Goal: Task Accomplishment & Management: Complete application form

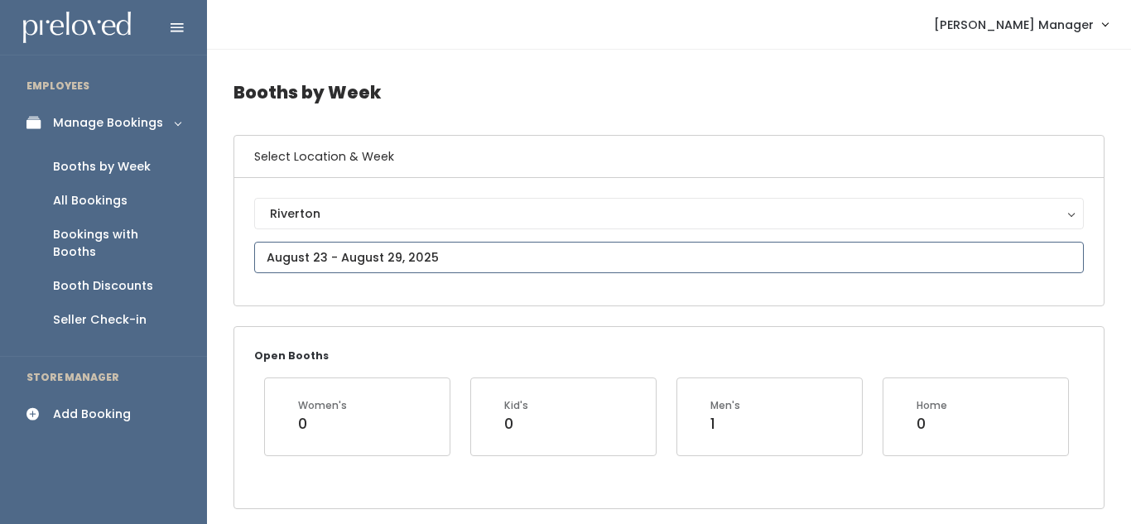
click at [352, 252] on input "text" at bounding box center [669, 257] width 830 height 31
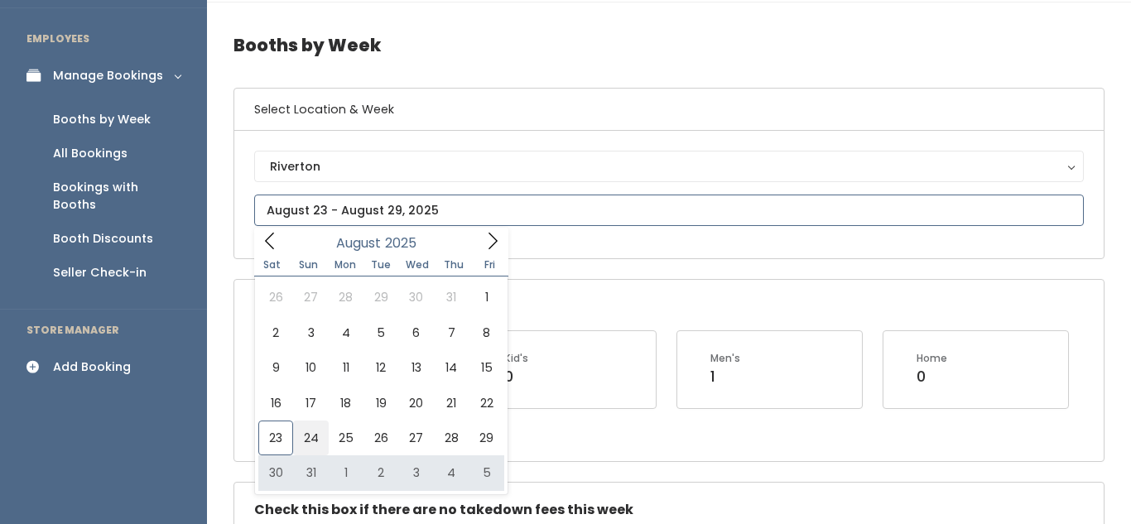
scroll to position [48, 0]
type input "August 30 to September 5"
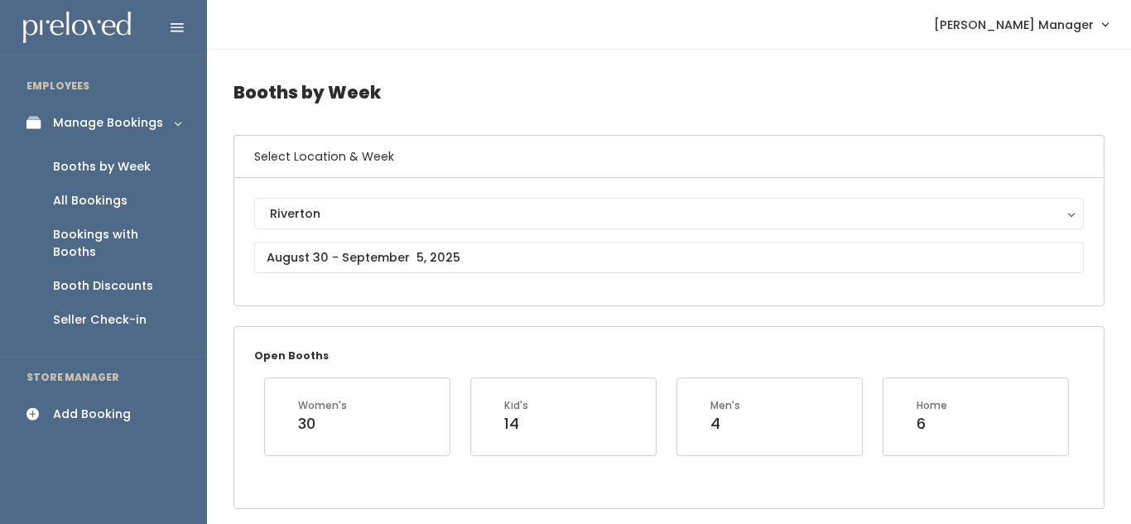
click at [111, 406] on div "Add Booking" at bounding box center [92, 414] width 78 height 17
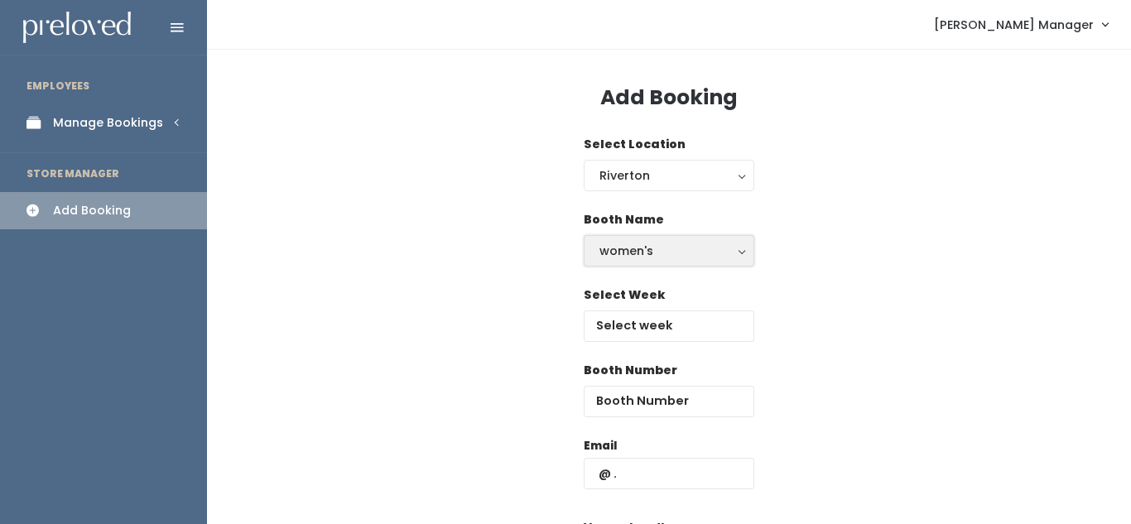
click at [693, 260] on button "women's" at bounding box center [669, 250] width 171 height 31
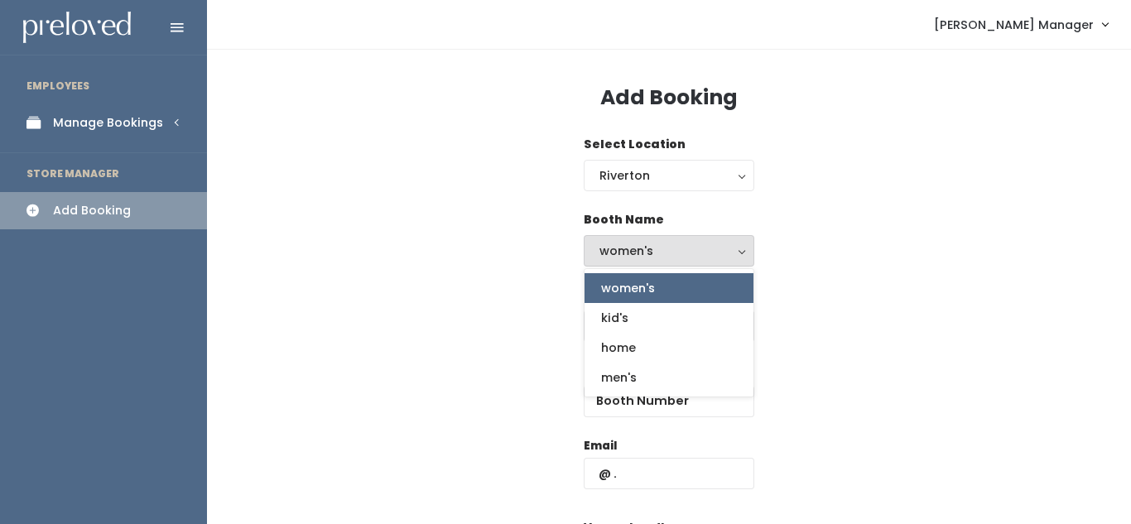
click at [649, 282] on span "women's" at bounding box center [628, 288] width 54 height 18
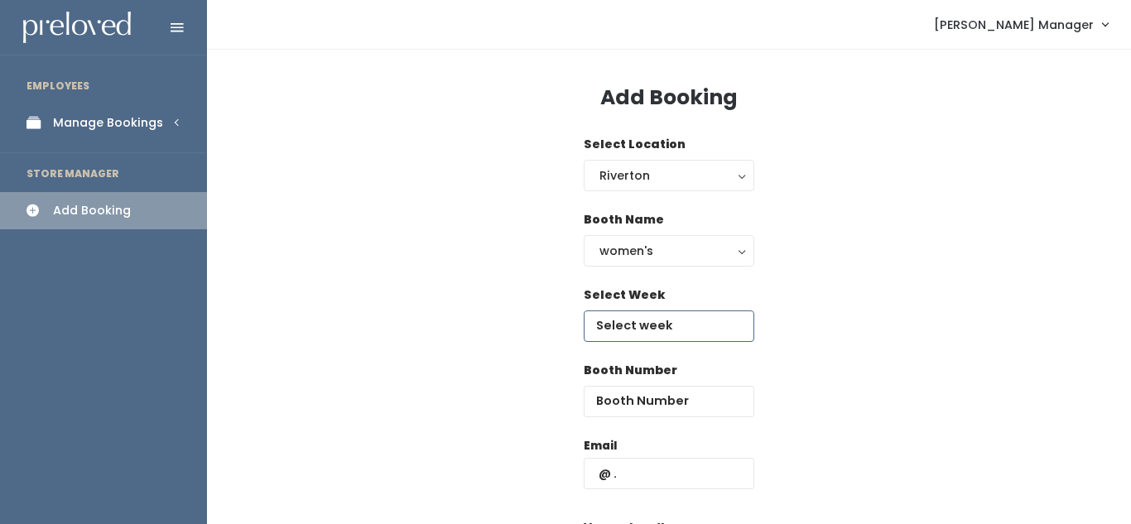
click at [620, 328] on input "text" at bounding box center [669, 326] width 171 height 31
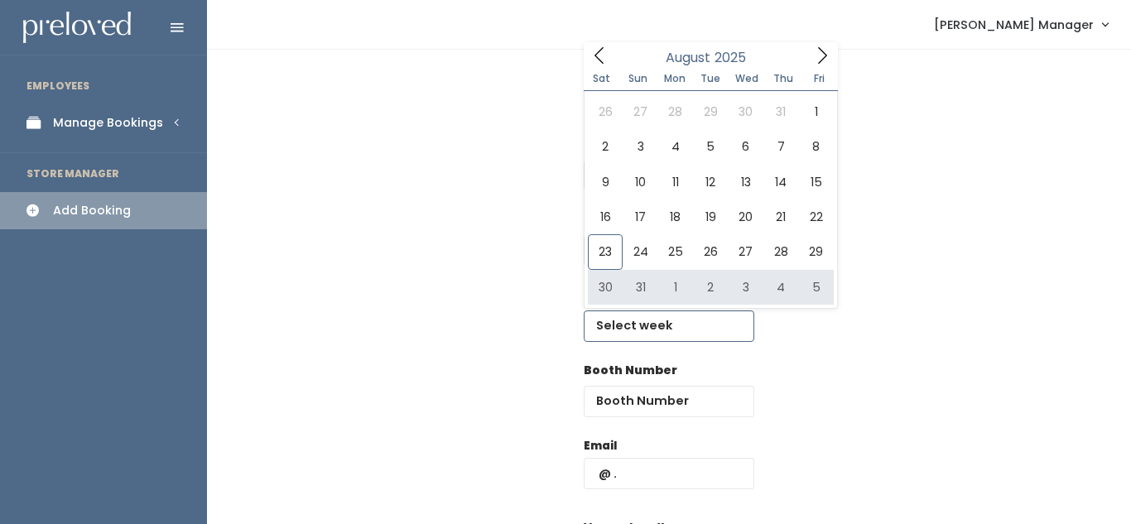
type input "August 30 to September 5"
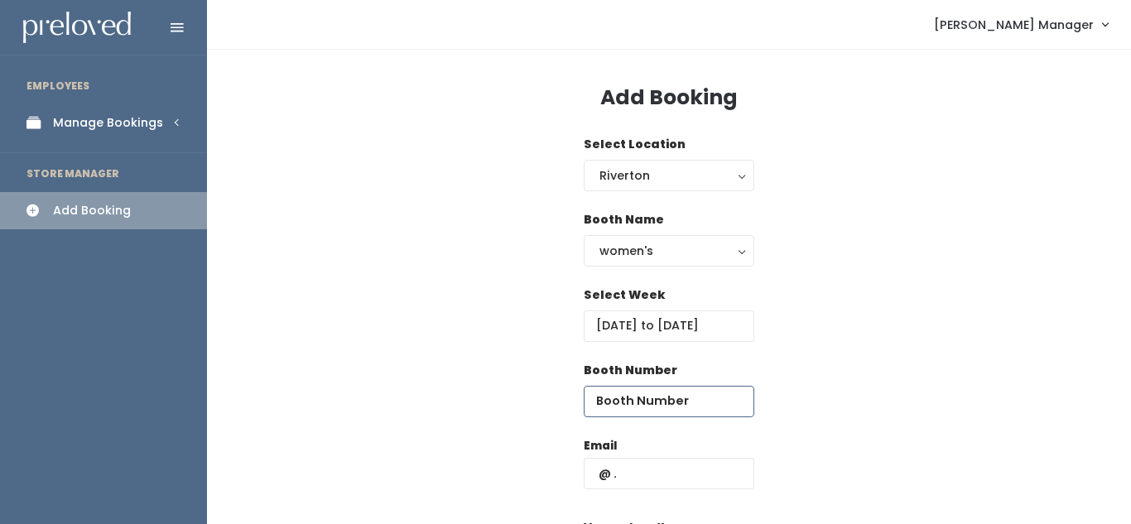
click at [622, 399] on input "number" at bounding box center [669, 401] width 171 height 31
type input "47"
click at [647, 470] on input "text" at bounding box center [669, 473] width 171 height 31
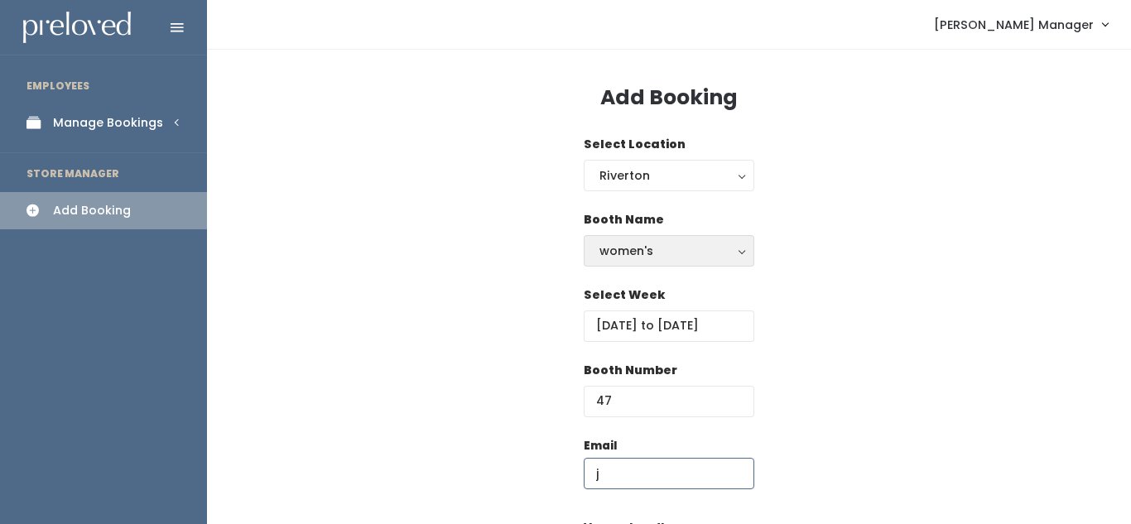
type input "[EMAIL_ADDRESS][DOMAIN_NAME]"
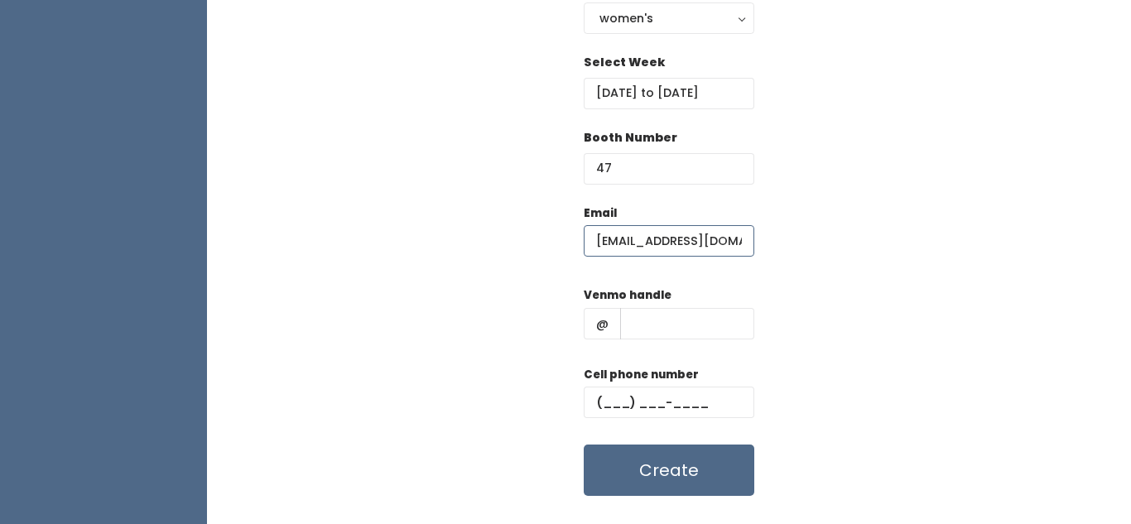
scroll to position [235, 0]
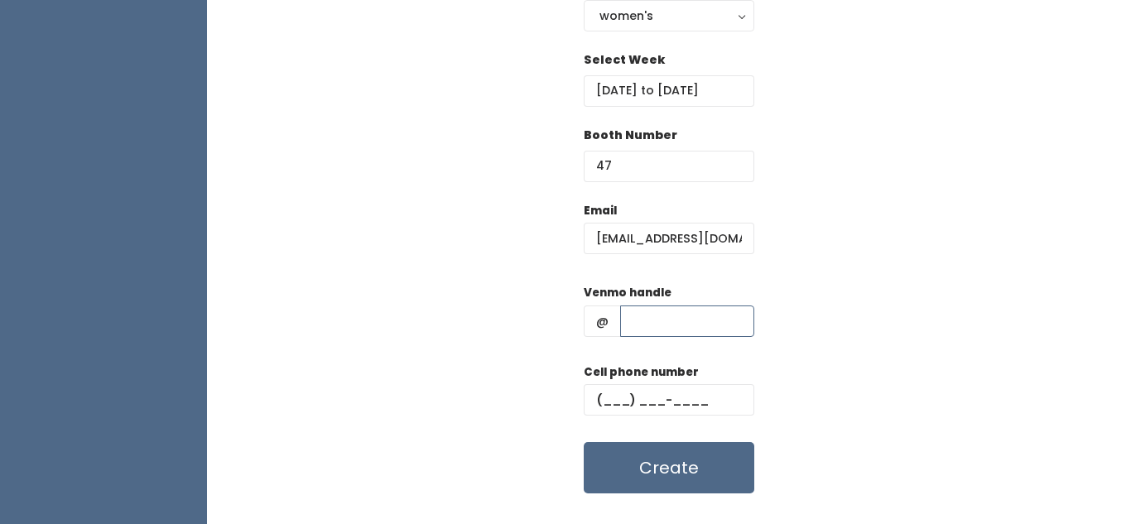
click at [649, 324] on input "text" at bounding box center [687, 321] width 134 height 31
type input "jenn-pursse"
click at [625, 396] on input "text" at bounding box center [669, 399] width 171 height 31
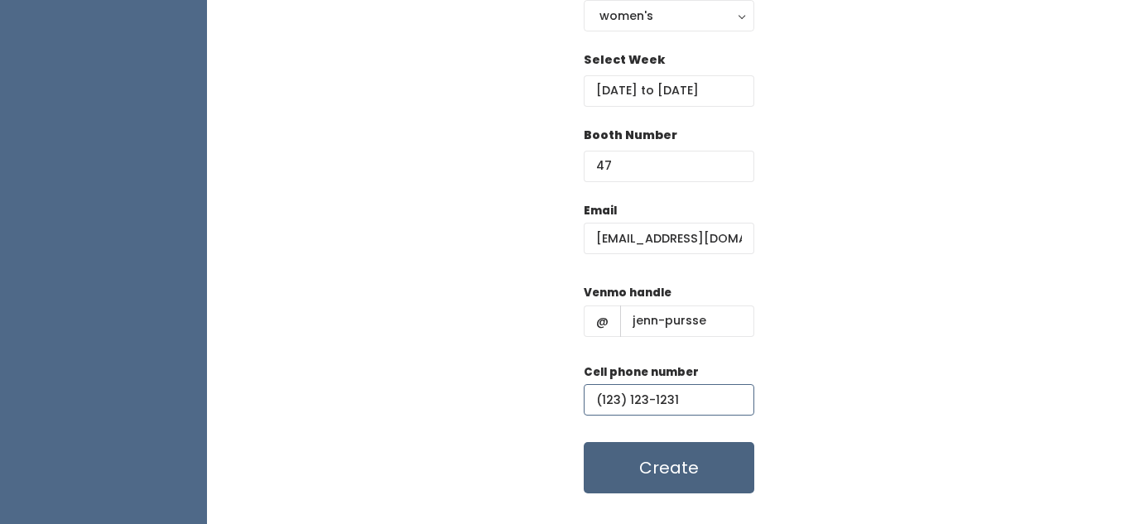
type input "(123) 123-1231"
click at [639, 467] on button "Create" at bounding box center [669, 467] width 171 height 51
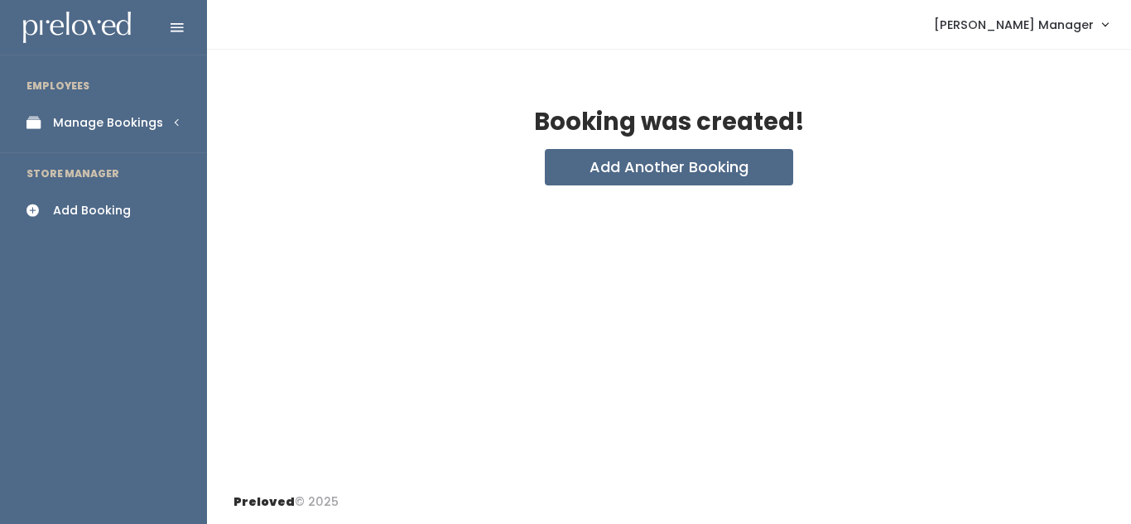
click at [124, 123] on div "Manage Bookings" at bounding box center [108, 122] width 110 height 17
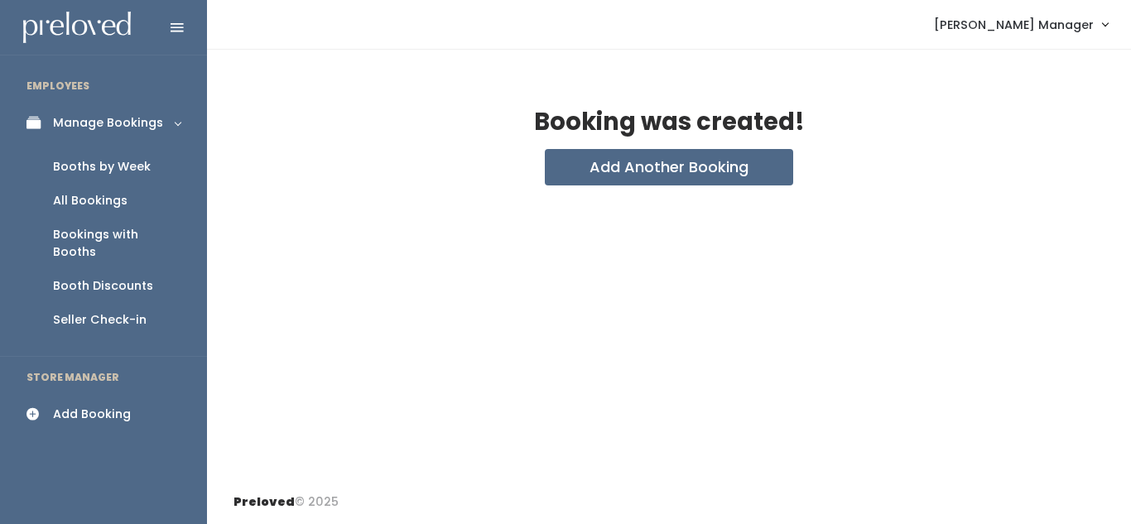
click at [122, 159] on div "Booths by Week" at bounding box center [102, 166] width 98 height 17
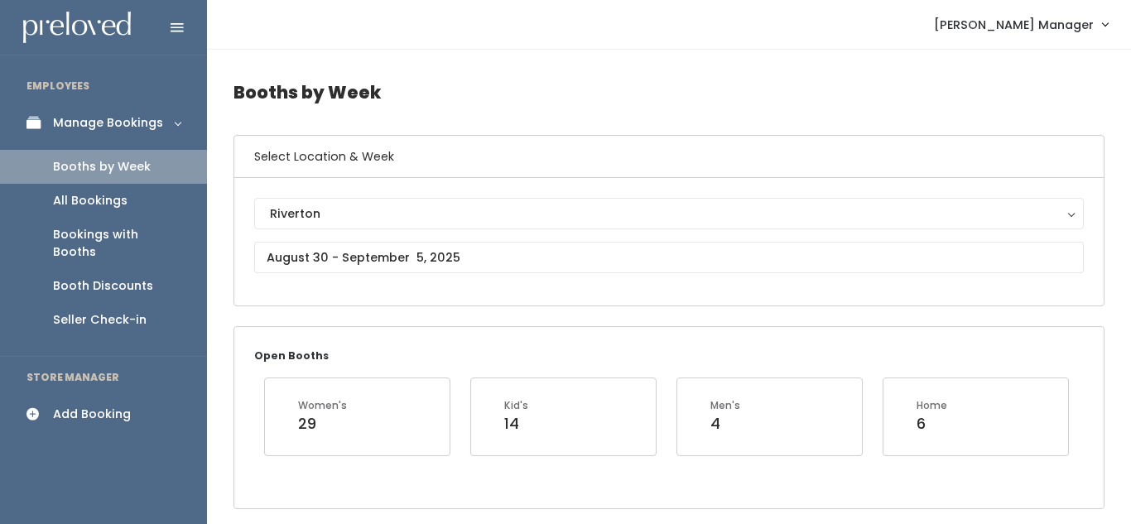
click at [90, 406] on div "Add Booking" at bounding box center [92, 414] width 78 height 17
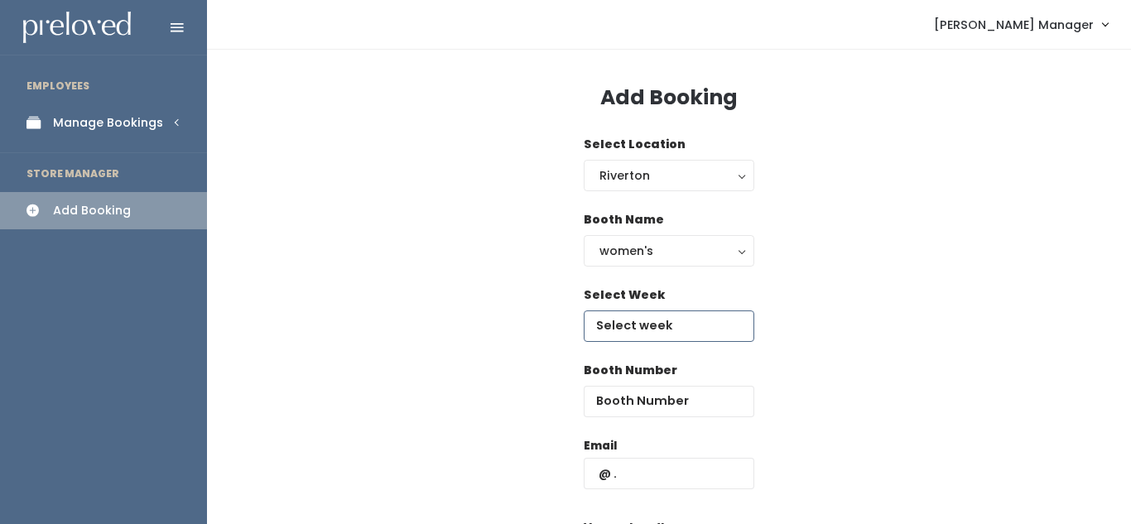
click at [644, 326] on input "text" at bounding box center [669, 326] width 171 height 31
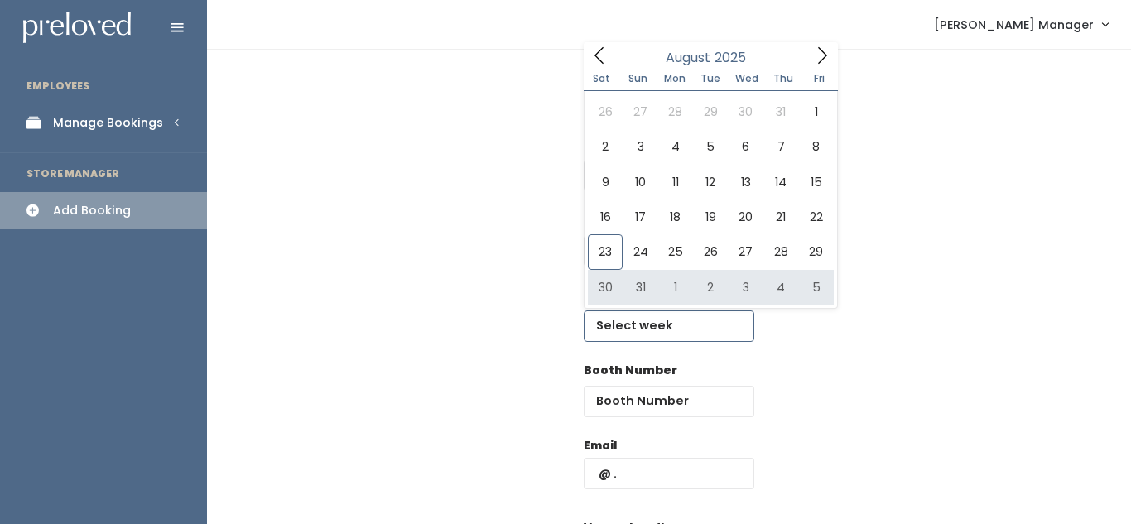
type input "August 30 to September 5"
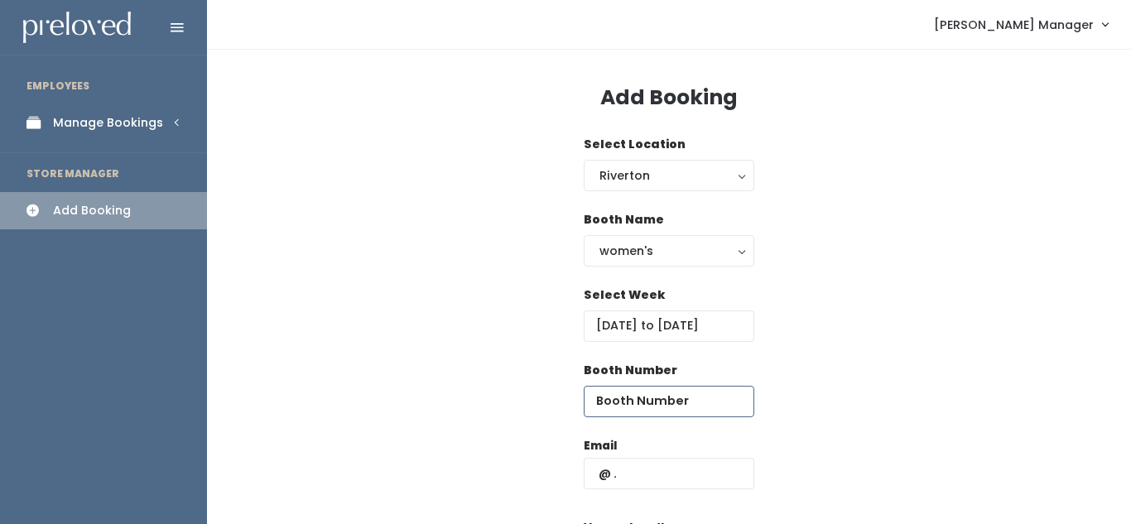
click at [644, 413] on input "number" at bounding box center [669, 401] width 171 height 31
type input "48"
click at [634, 476] on input "text" at bounding box center [669, 473] width 171 height 31
type input "[EMAIL_ADDRESS][DOMAIN_NAME]"
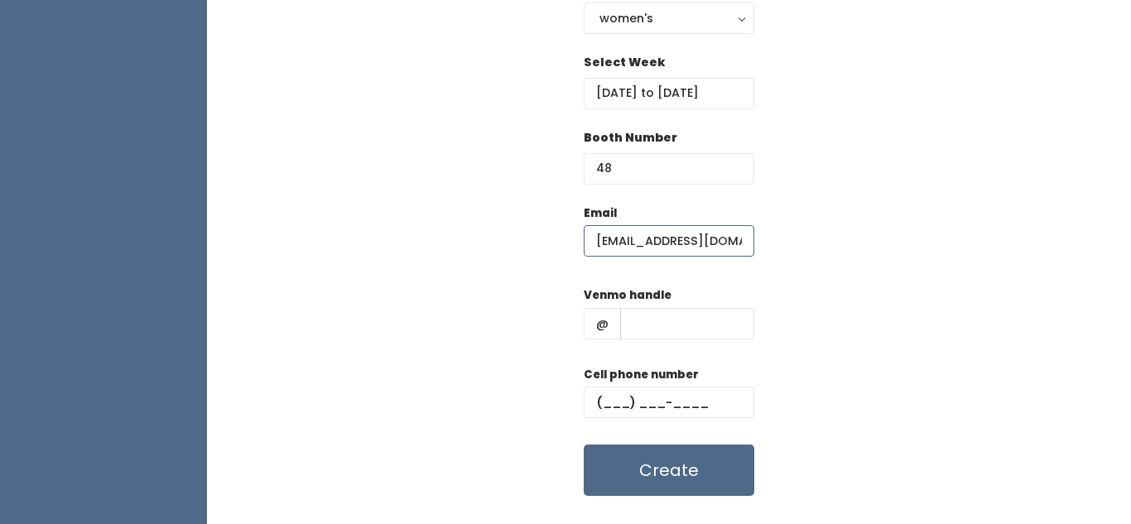
scroll to position [236, 0]
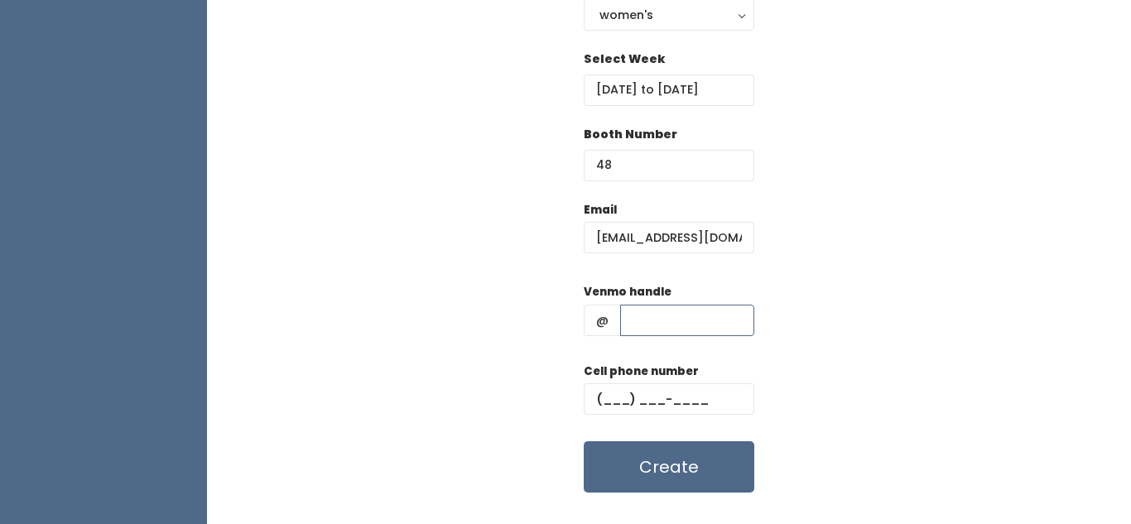
click at [644, 321] on input "text" at bounding box center [687, 320] width 134 height 31
type input "jenn-pursse"
click at [616, 403] on input "text" at bounding box center [669, 399] width 171 height 31
type input "(123) 123-1231"
click at [837, 310] on div "Email jennprusse@yahoo.com Venmo handle @ jenn-pursse Cell phone number (123) 1…" at bounding box center [669, 347] width 871 height 292
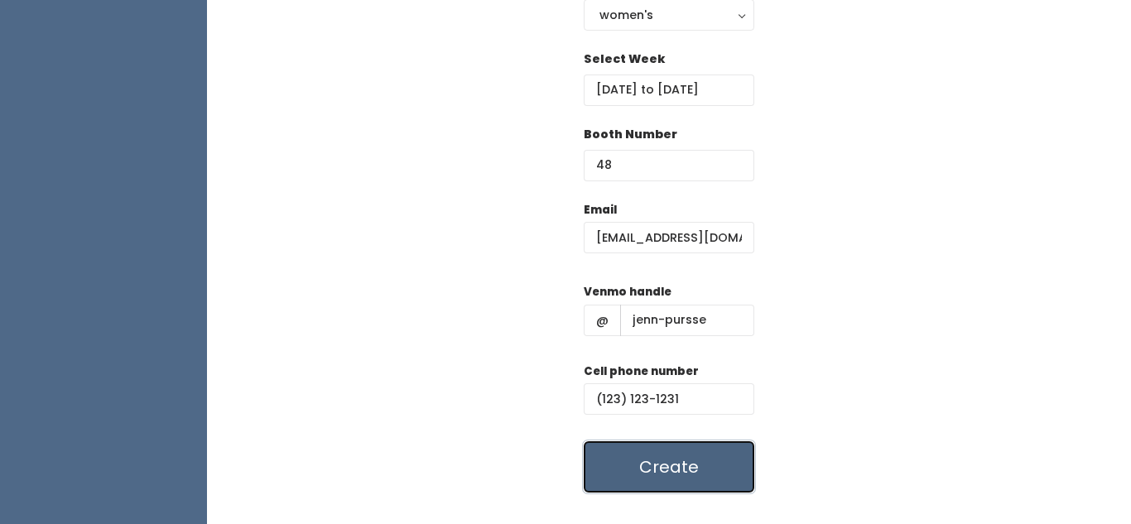
click at [639, 486] on button "Create" at bounding box center [669, 466] width 171 height 51
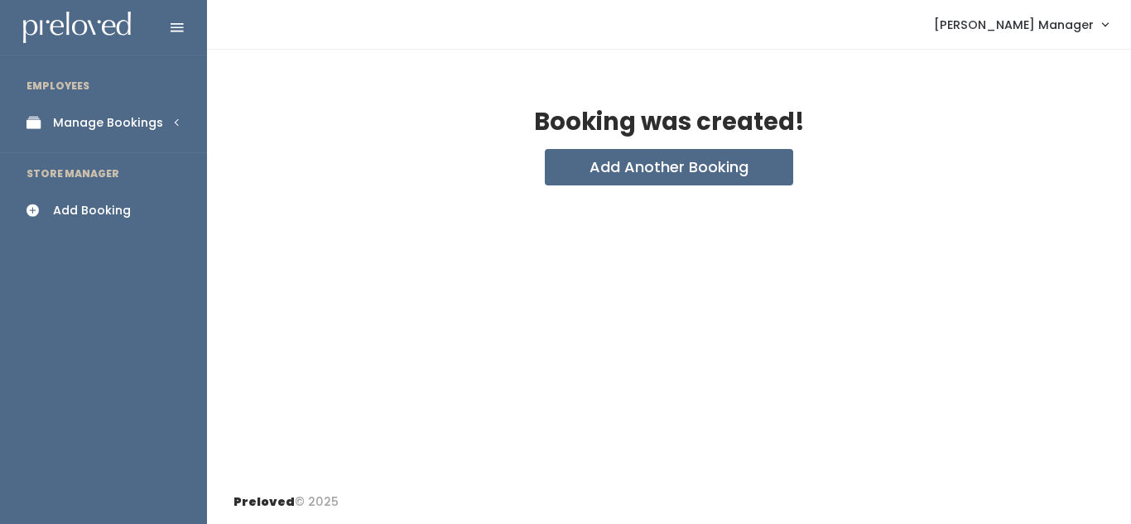
click at [113, 126] on div "Manage Bookings" at bounding box center [108, 122] width 110 height 17
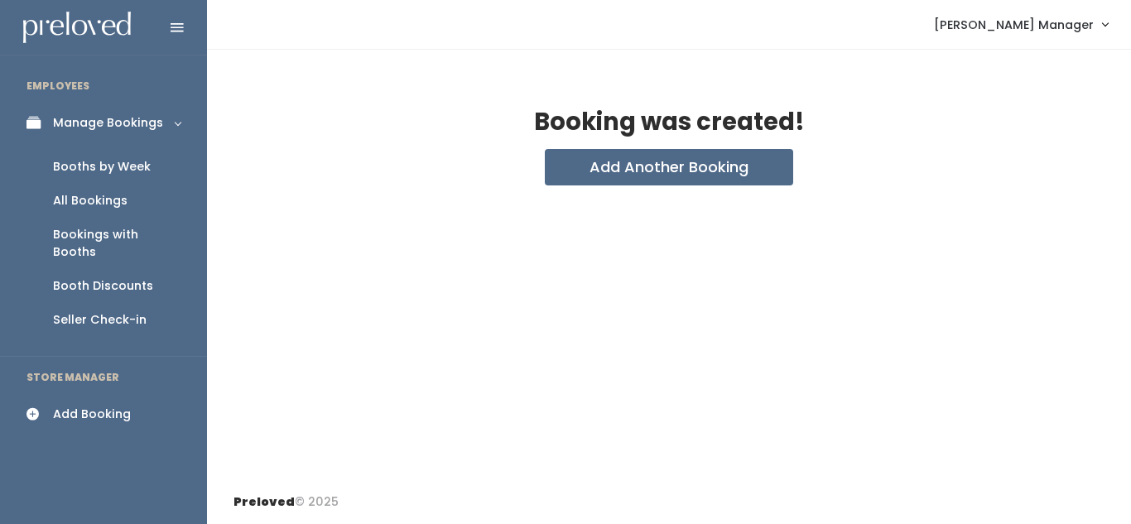
click at [106, 162] on div "Booths by Week" at bounding box center [102, 166] width 98 height 17
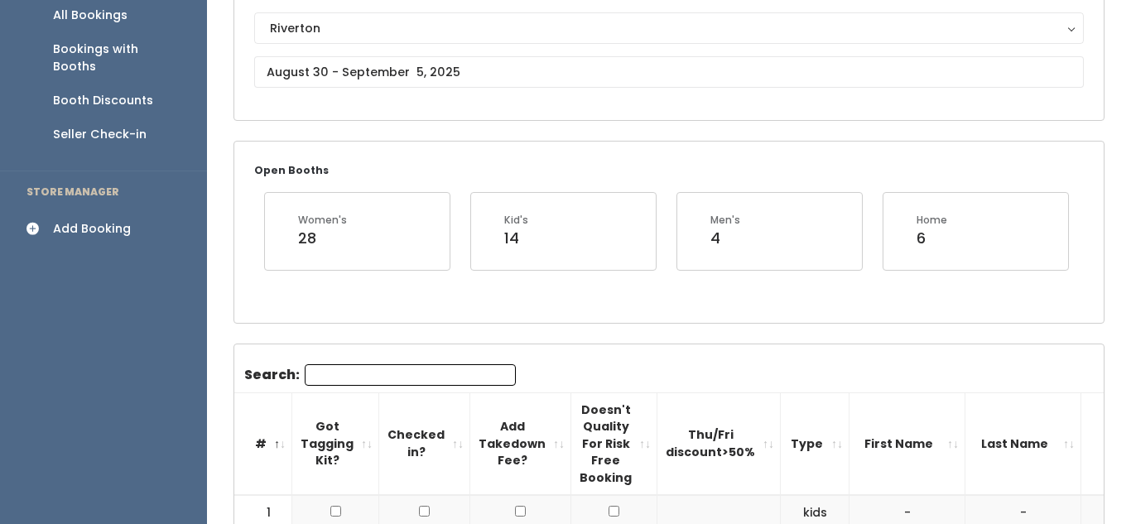
scroll to position [185, 0]
click at [83, 221] on div "Add Booking" at bounding box center [92, 229] width 78 height 17
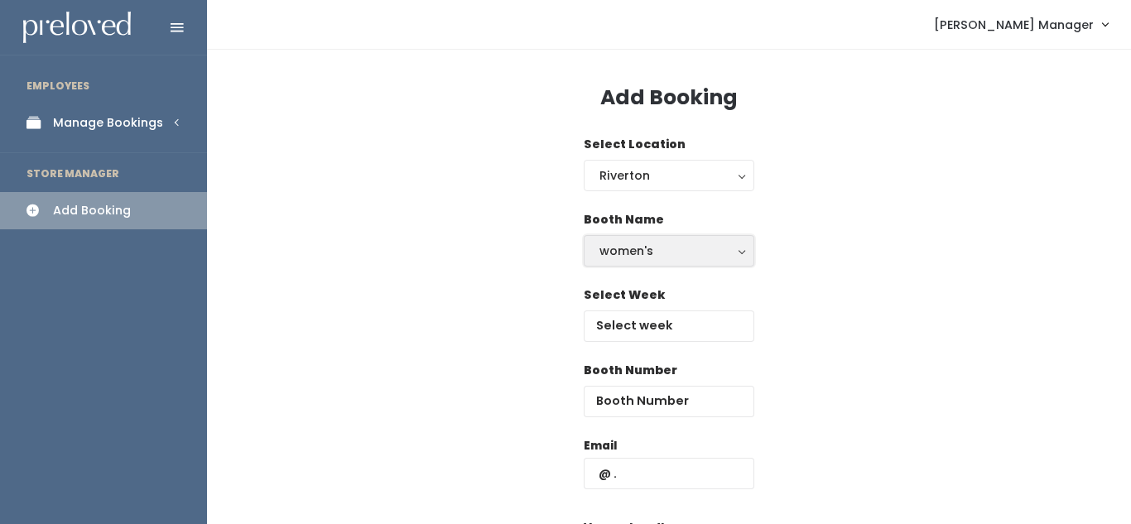
click at [649, 258] on div "women's" at bounding box center [669, 251] width 139 height 18
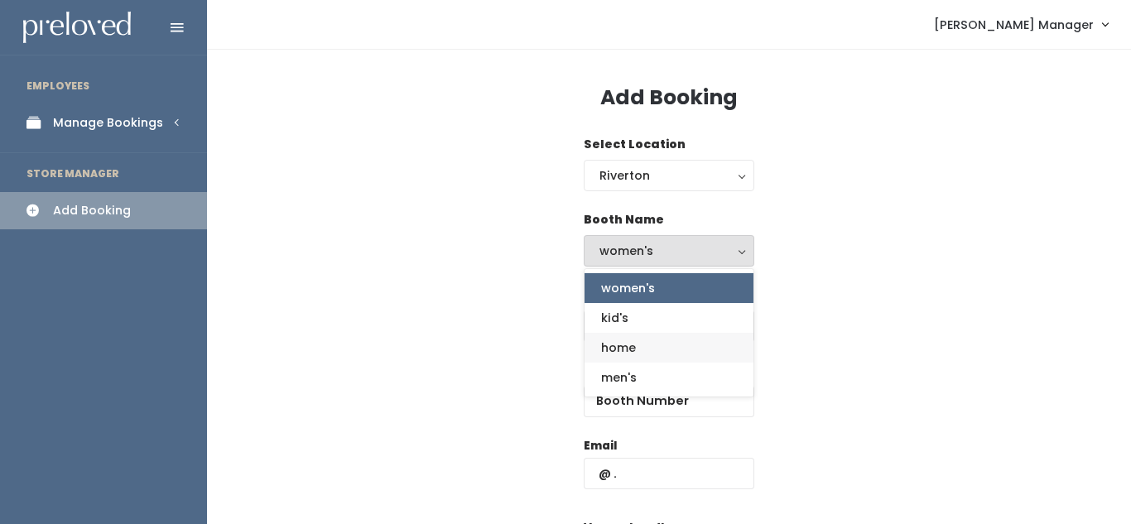
click at [634, 351] on span "home" at bounding box center [618, 348] width 35 height 18
select select "home"
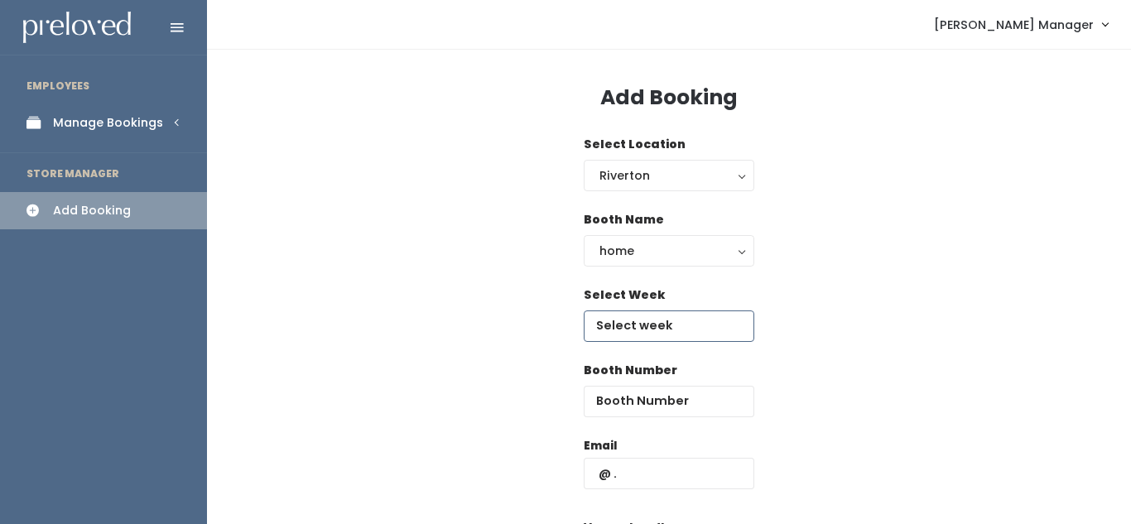
click at [630, 335] on input "text" at bounding box center [669, 326] width 171 height 31
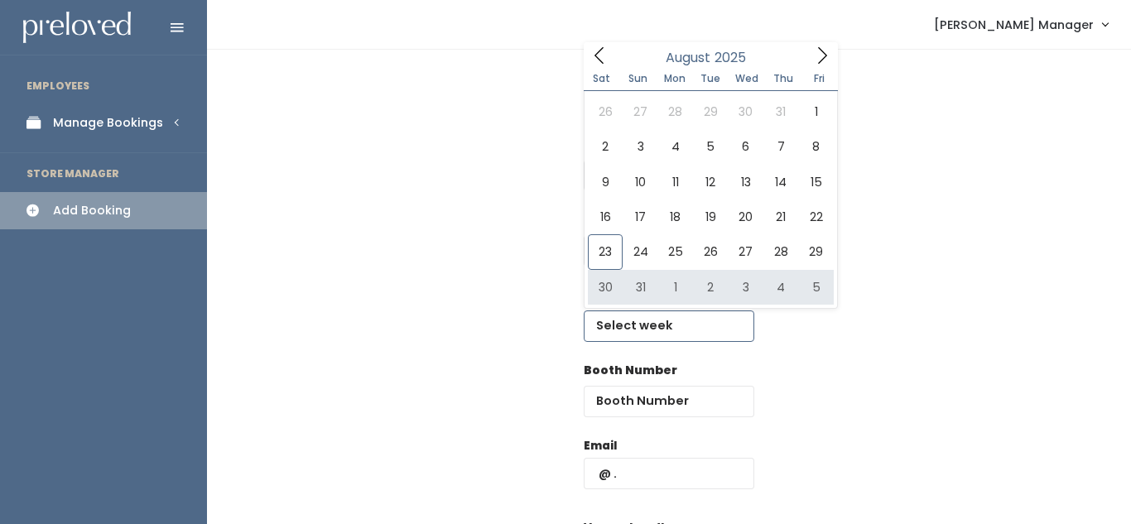
type input "August 30 to September 5"
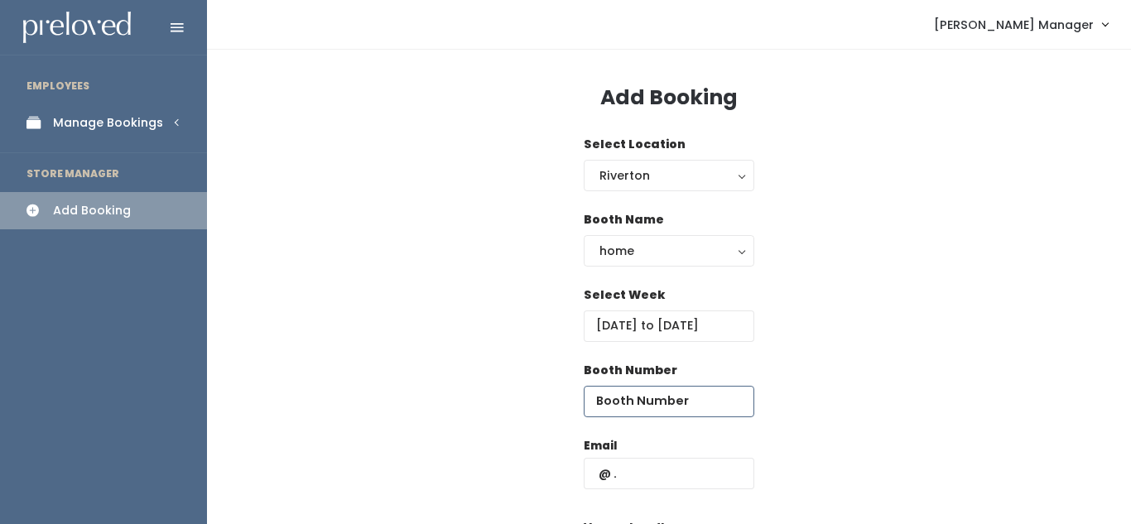
click at [606, 393] on input "number" at bounding box center [669, 401] width 171 height 31
type input "63"
click at [622, 478] on input "text" at bounding box center [669, 473] width 171 height 31
type input "[EMAIL_ADDRESS][DOMAIN_NAME]"
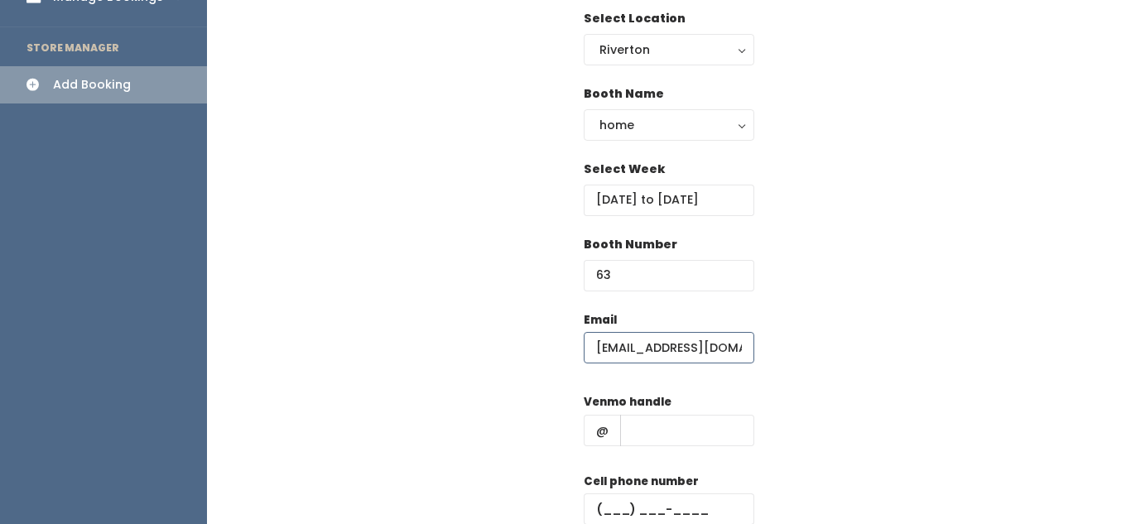
scroll to position [268, 0]
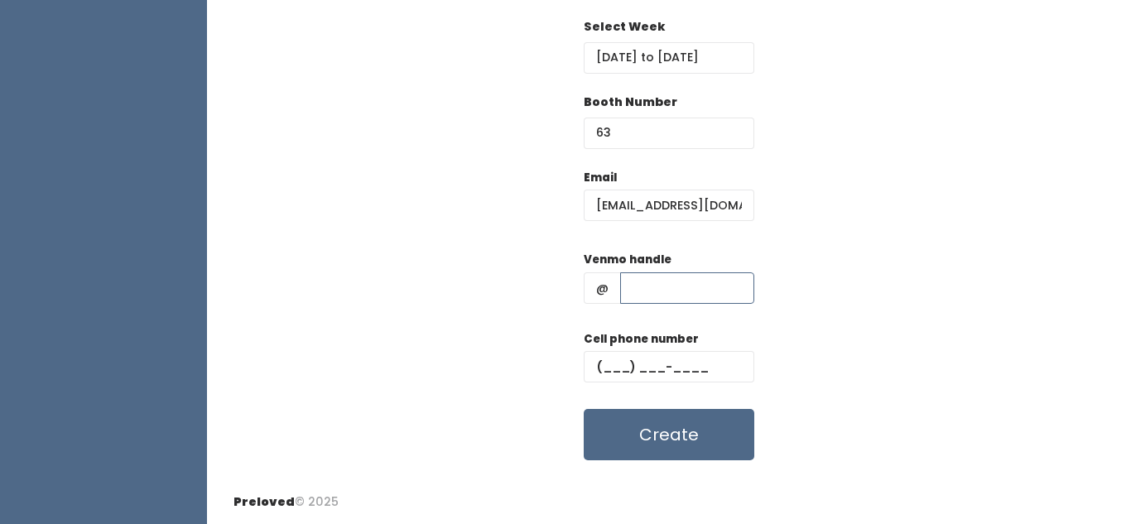
click at [661, 278] on input "text" at bounding box center [687, 288] width 134 height 31
type input "jenn-pursse"
click at [603, 375] on input "text" at bounding box center [669, 366] width 171 height 31
type input "(123) 123-1231"
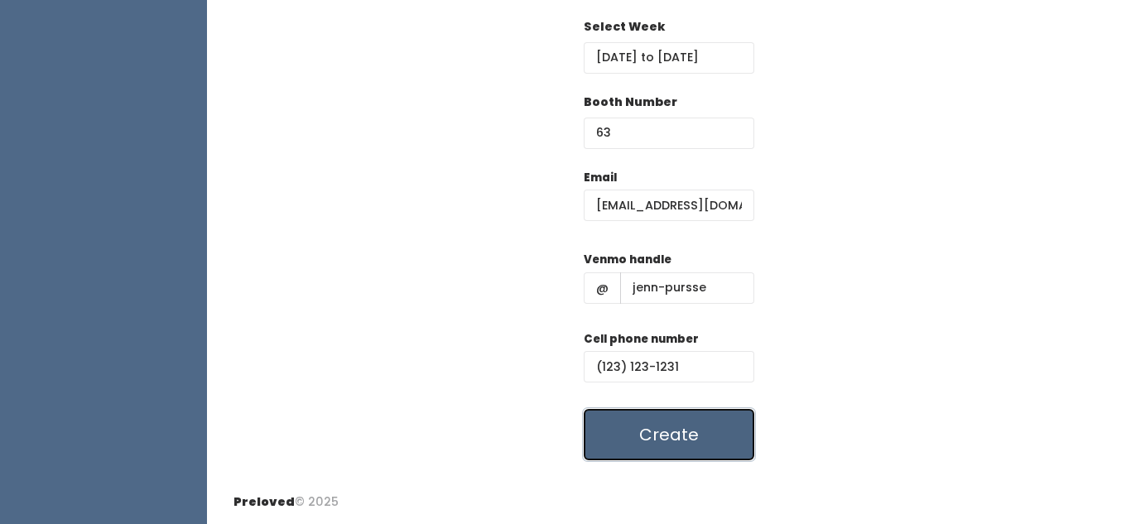
click at [620, 437] on button "Create" at bounding box center [669, 434] width 171 height 51
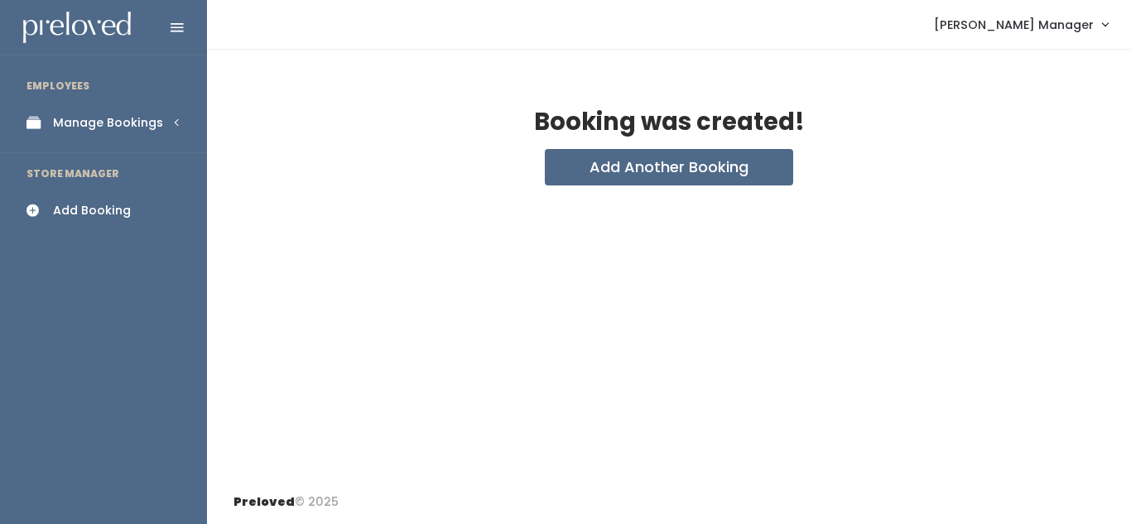
click at [131, 119] on div "Manage Bookings" at bounding box center [108, 122] width 110 height 17
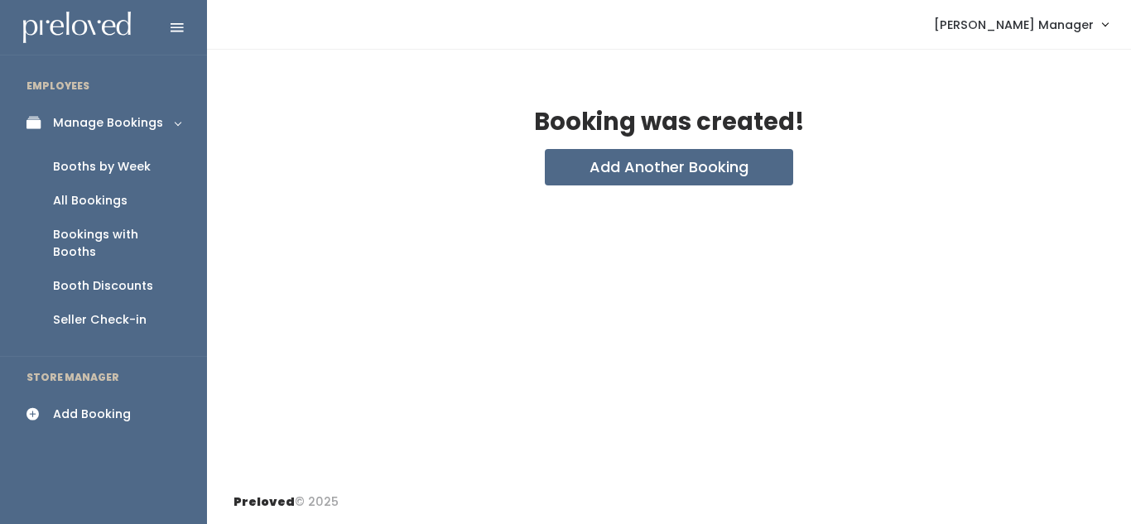
click at [121, 175] on div "Booths by Week" at bounding box center [102, 166] width 98 height 17
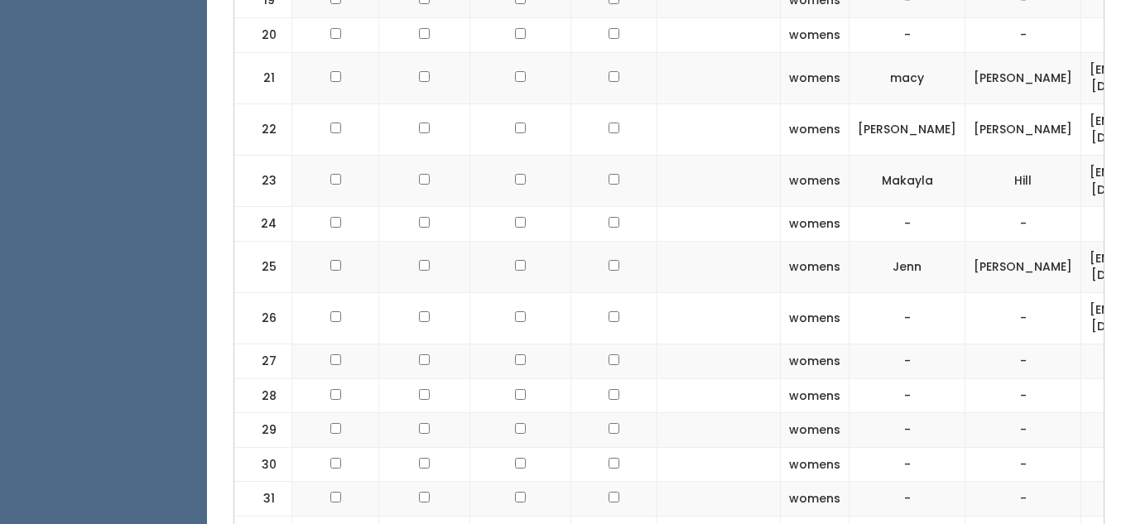
scroll to position [1336, 0]
